Goal: Find specific page/section: Find specific page/section

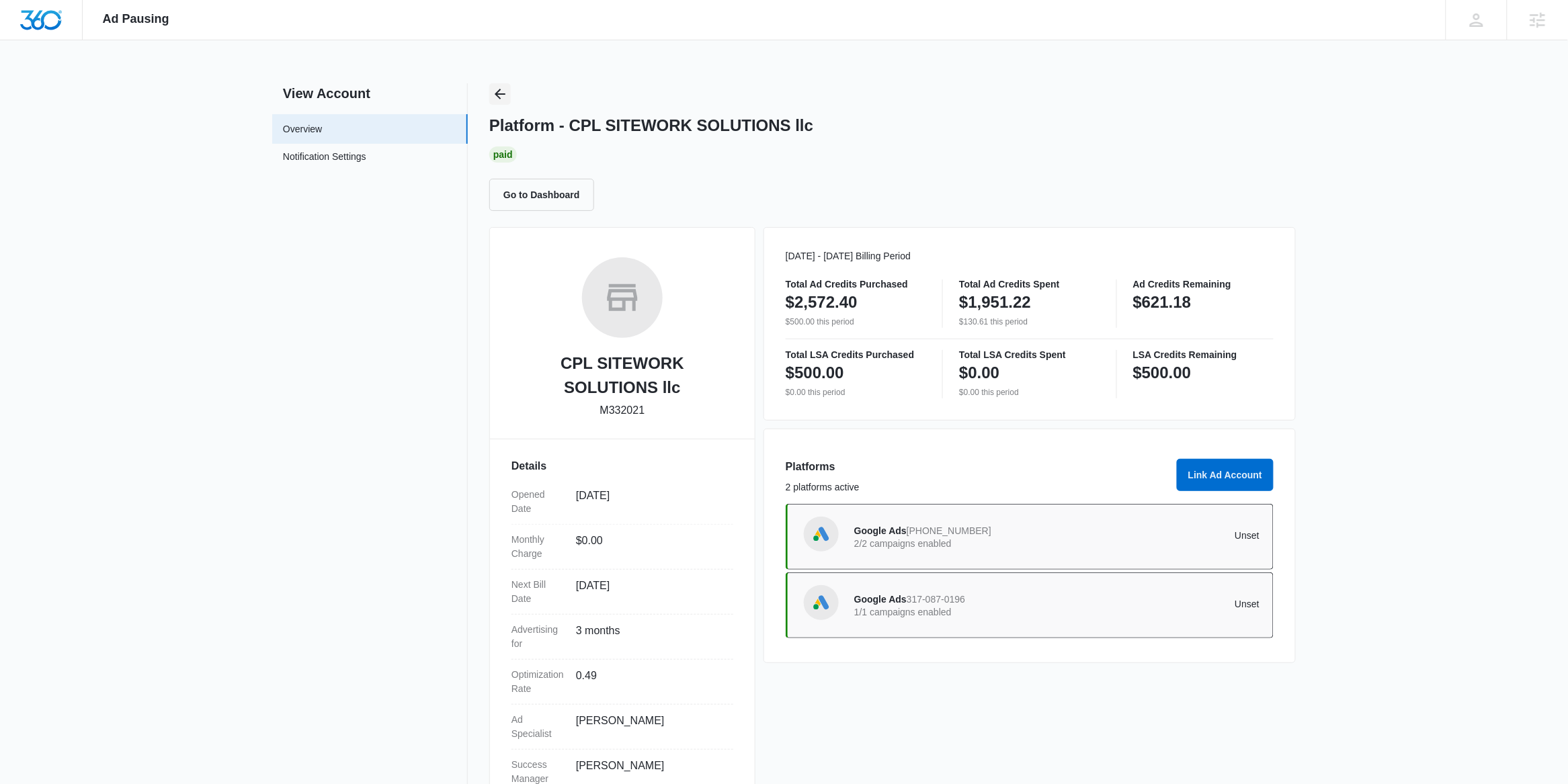
click at [504, 95] on icon "Back" at bounding box center [499, 93] width 16 height 16
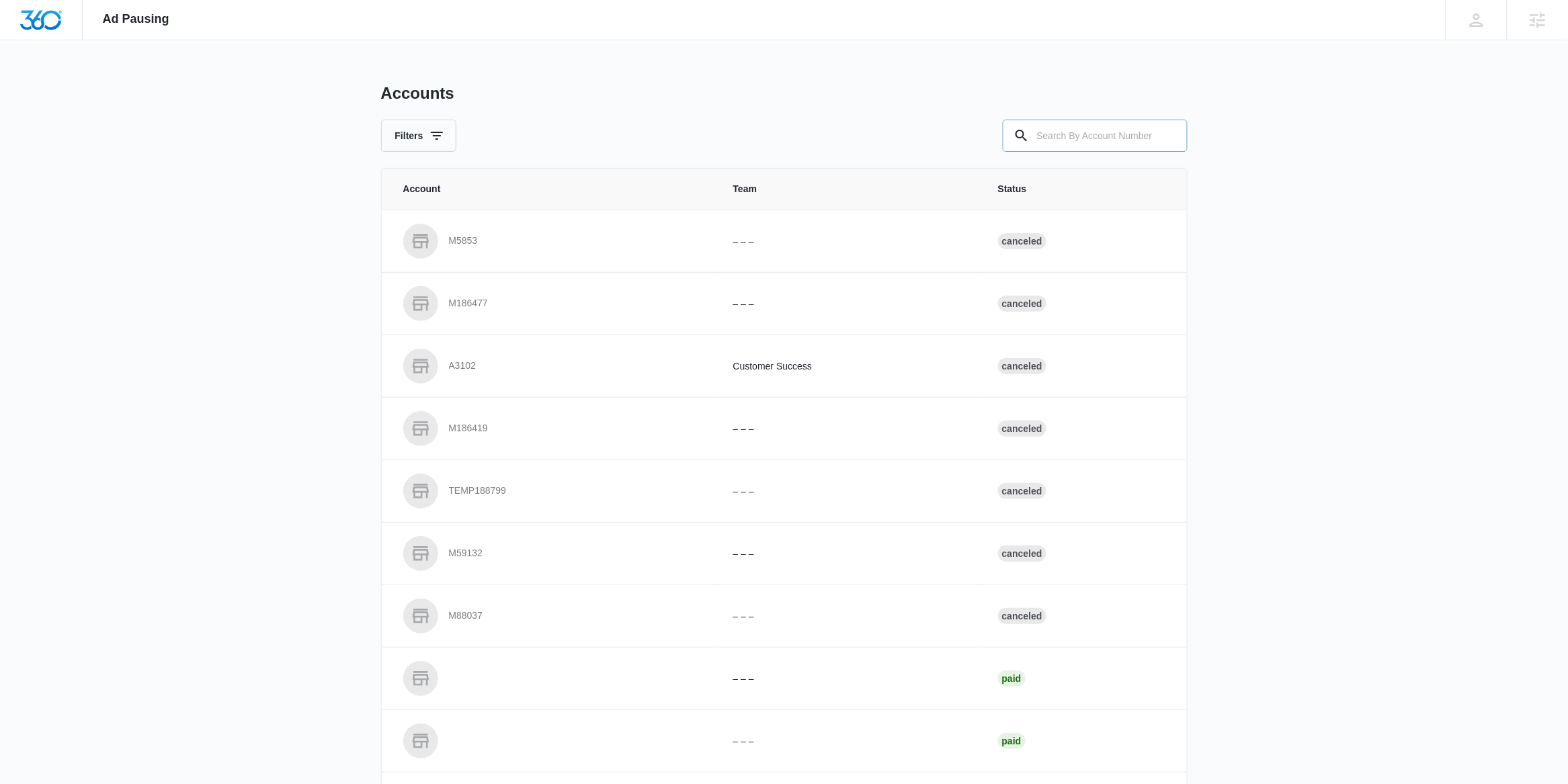
click at [1094, 143] on input "text" at bounding box center [1095, 136] width 185 height 32
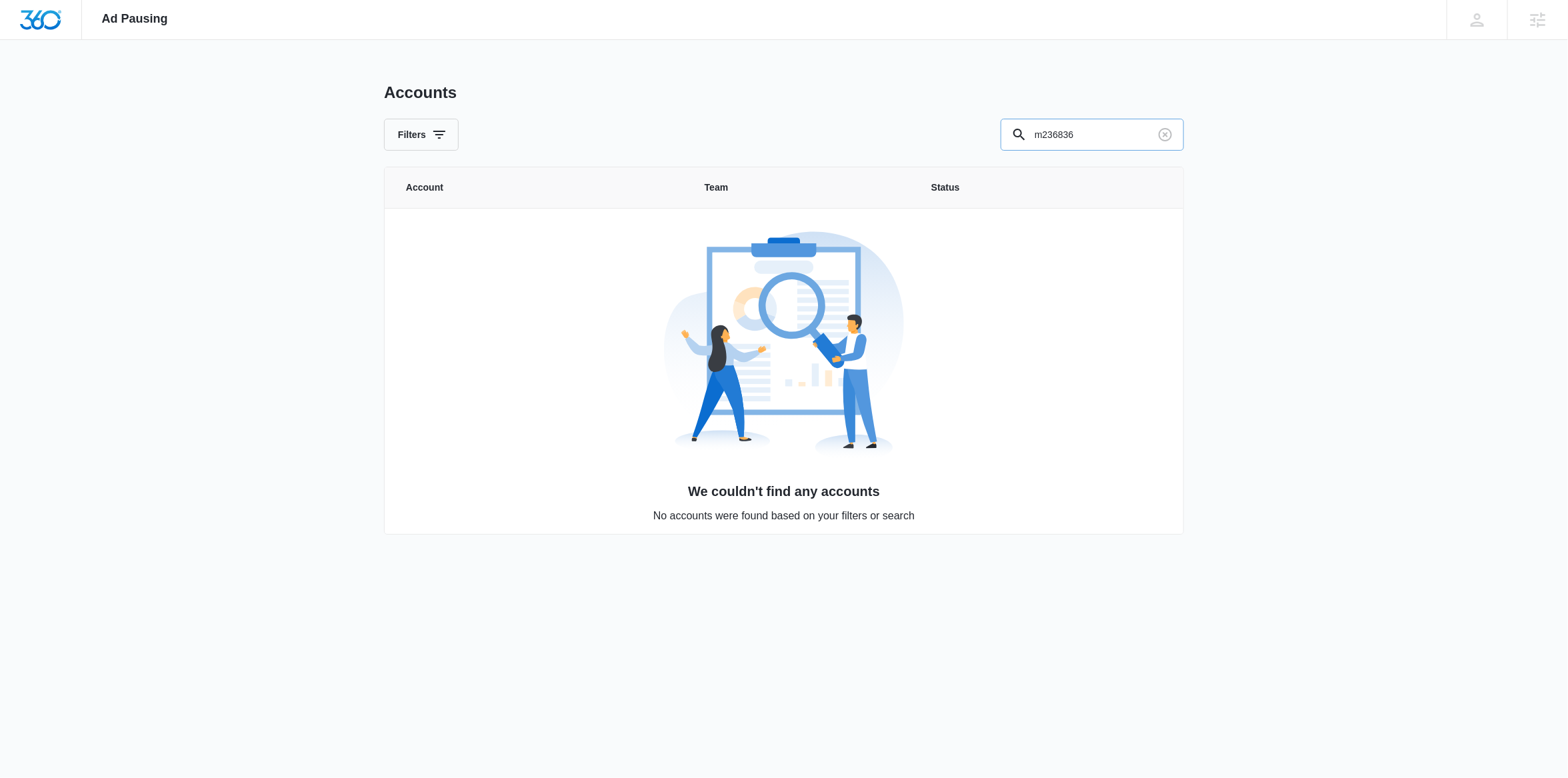
drag, startPoint x: 1059, startPoint y: 136, endPoint x: 1044, endPoint y: 135, distance: 15.0
click at [1044, 135] on input "m236836" at bounding box center [1092, 135] width 183 height 32
type input "m326836"
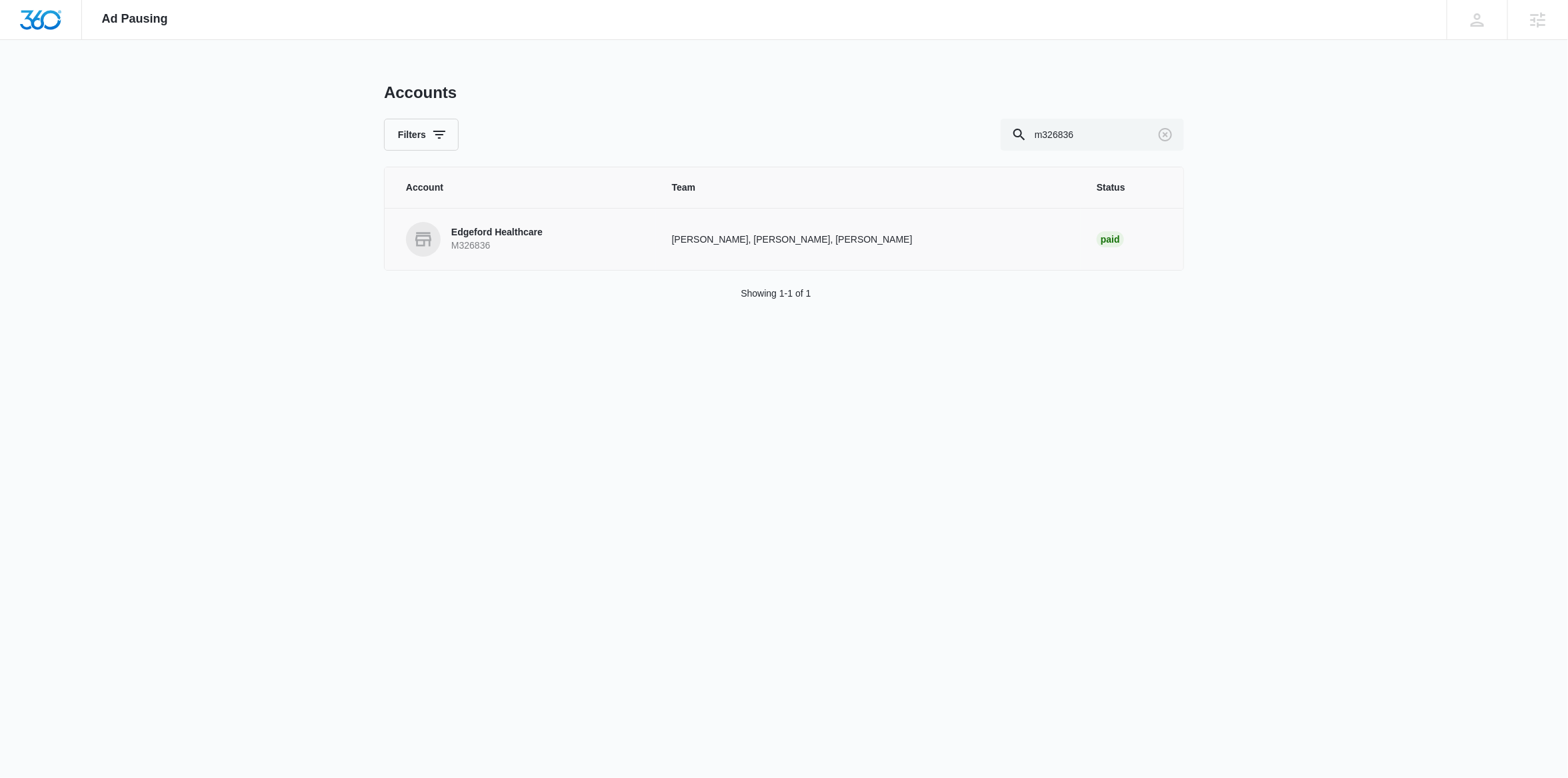
click at [534, 256] on link "Edgeford Healthcare M326836" at bounding box center [524, 240] width 234 height 35
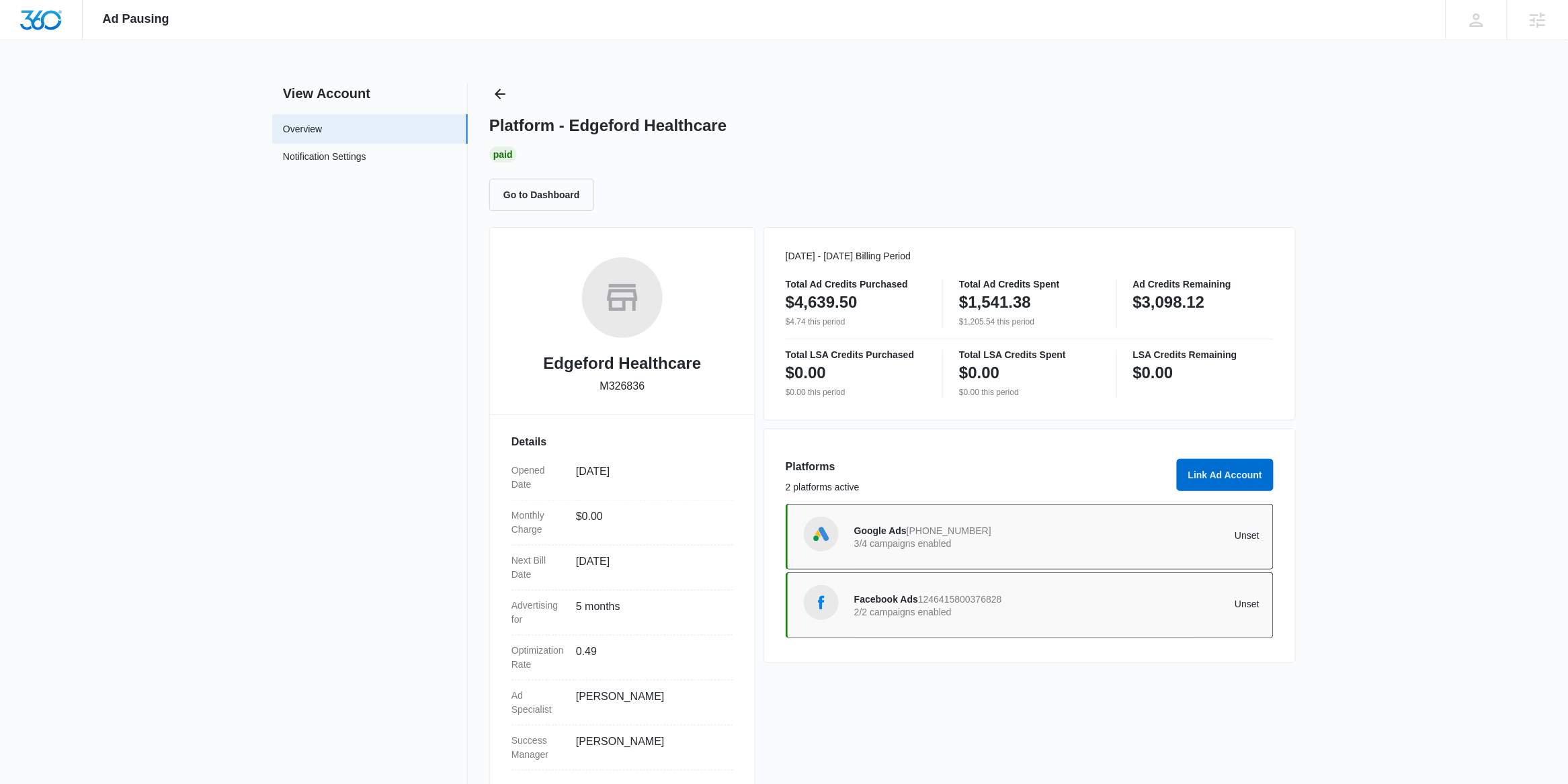
click at [612, 384] on p "M326836" at bounding box center [622, 386] width 45 height 16
copy p "M326836"
drag, startPoint x: 576, startPoint y: 128, endPoint x: 733, endPoint y: 125, distance: 157.0
click at [733, 125] on div "Platform - Edgeford Healthcare" at bounding box center [892, 125] width 807 height 20
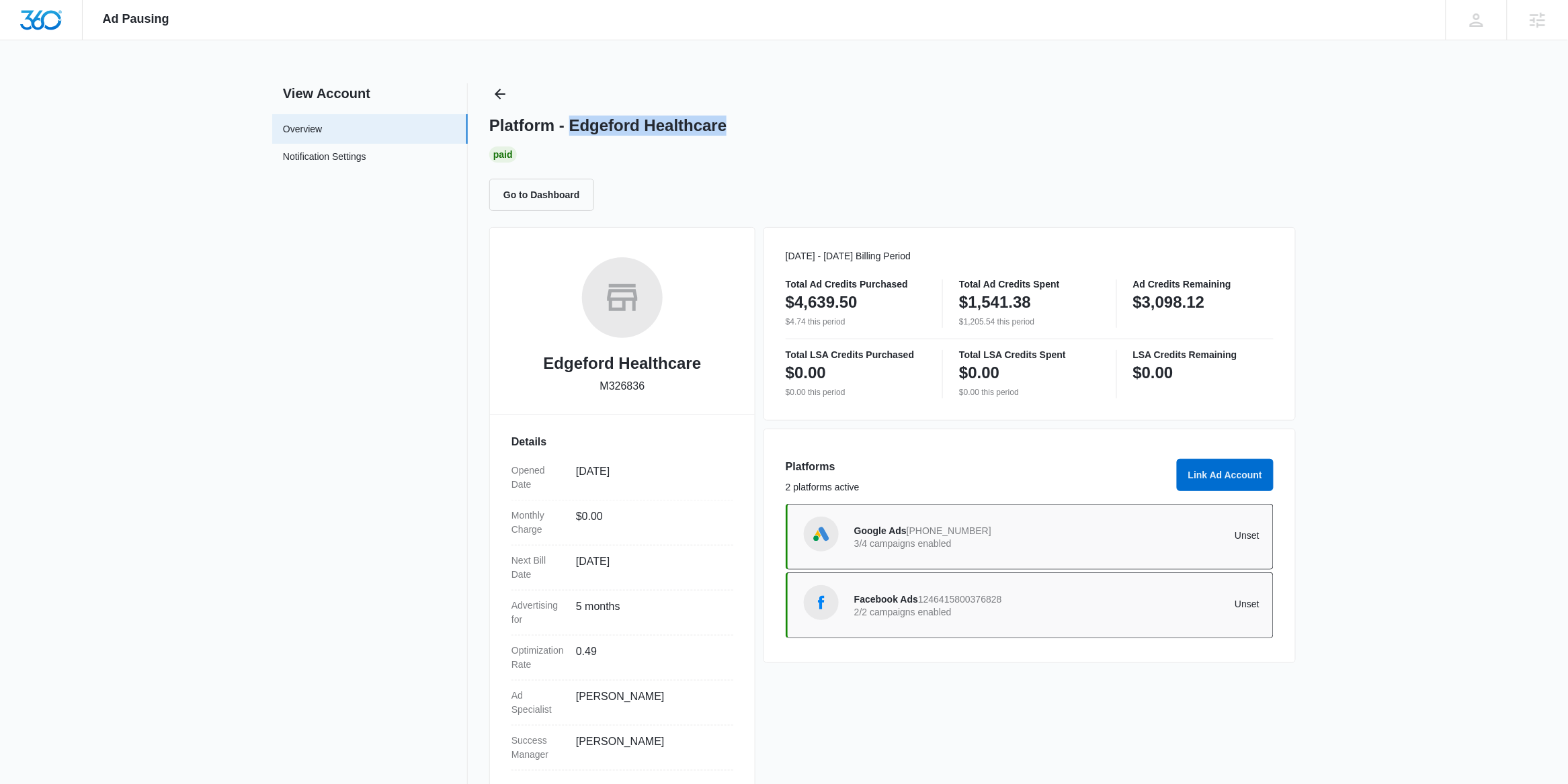
copy h1 "Edgeford Healthcare"
click at [616, 391] on p "M326836" at bounding box center [622, 386] width 45 height 16
copy p "M326836"
